Goal: Understand process/instructions: Learn how to perform a task or action

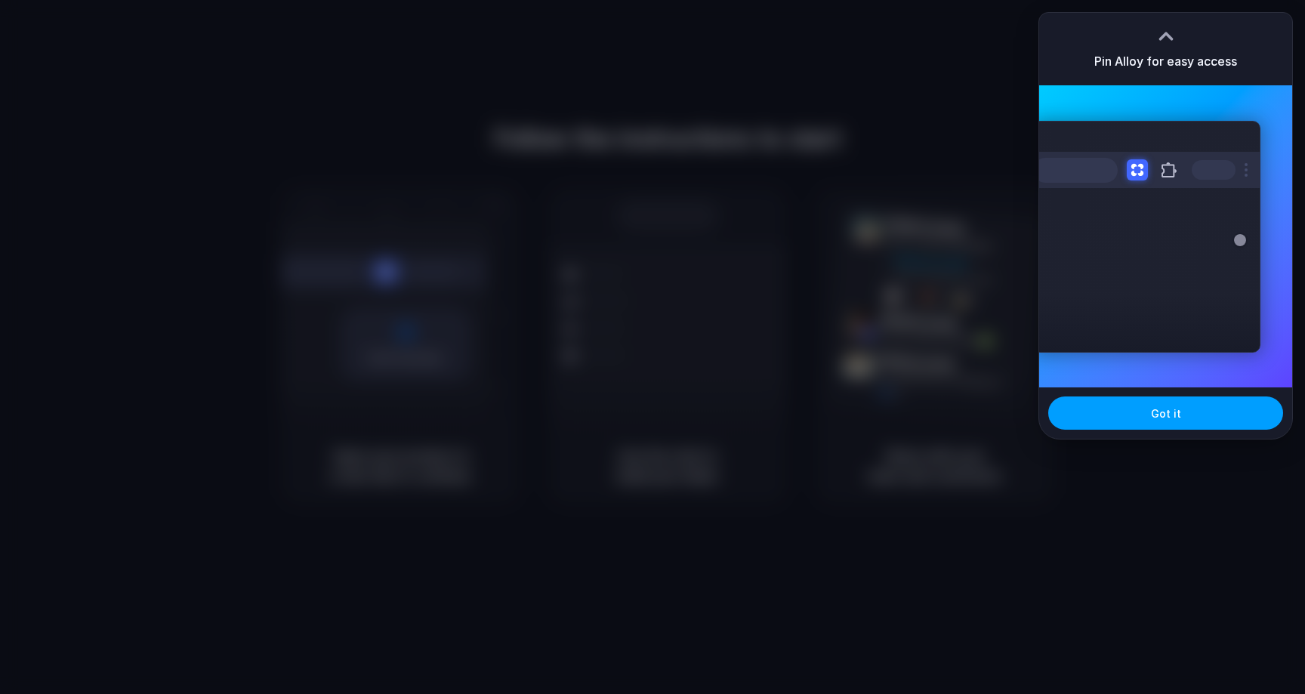
click at [1126, 420] on button "Got it" at bounding box center [1165, 412] width 235 height 33
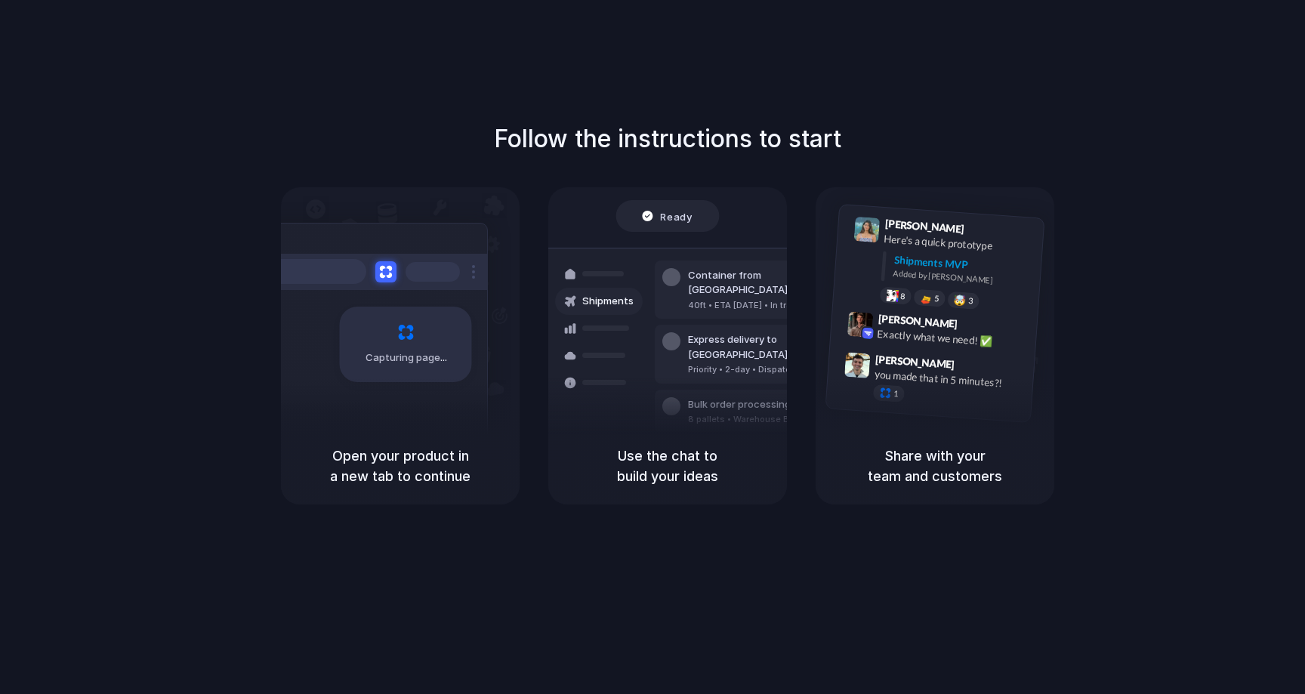
click at [945, 446] on h5 "Share with your team and customers" at bounding box center [935, 466] width 202 height 41
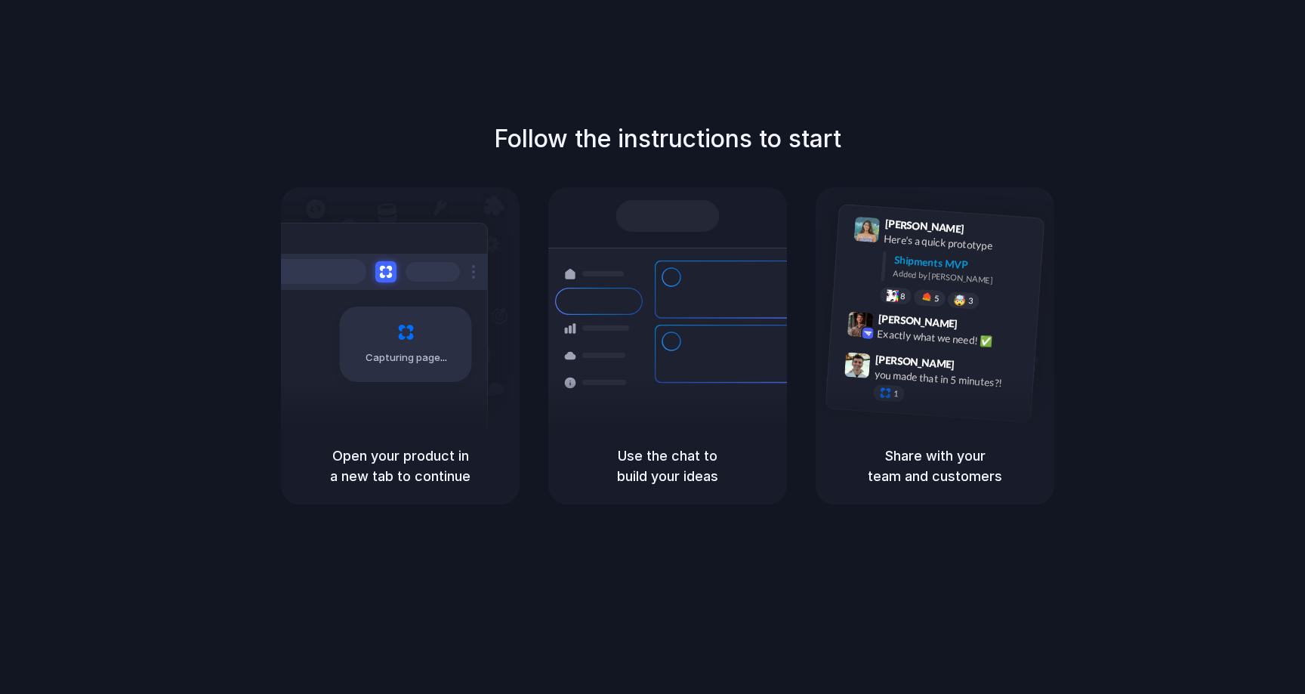
click at [1251, 61] on div "Follow the instructions to start Capturing page Open your product in a new tab …" at bounding box center [667, 362] width 1335 height 724
